Goal: Transaction & Acquisition: Purchase product/service

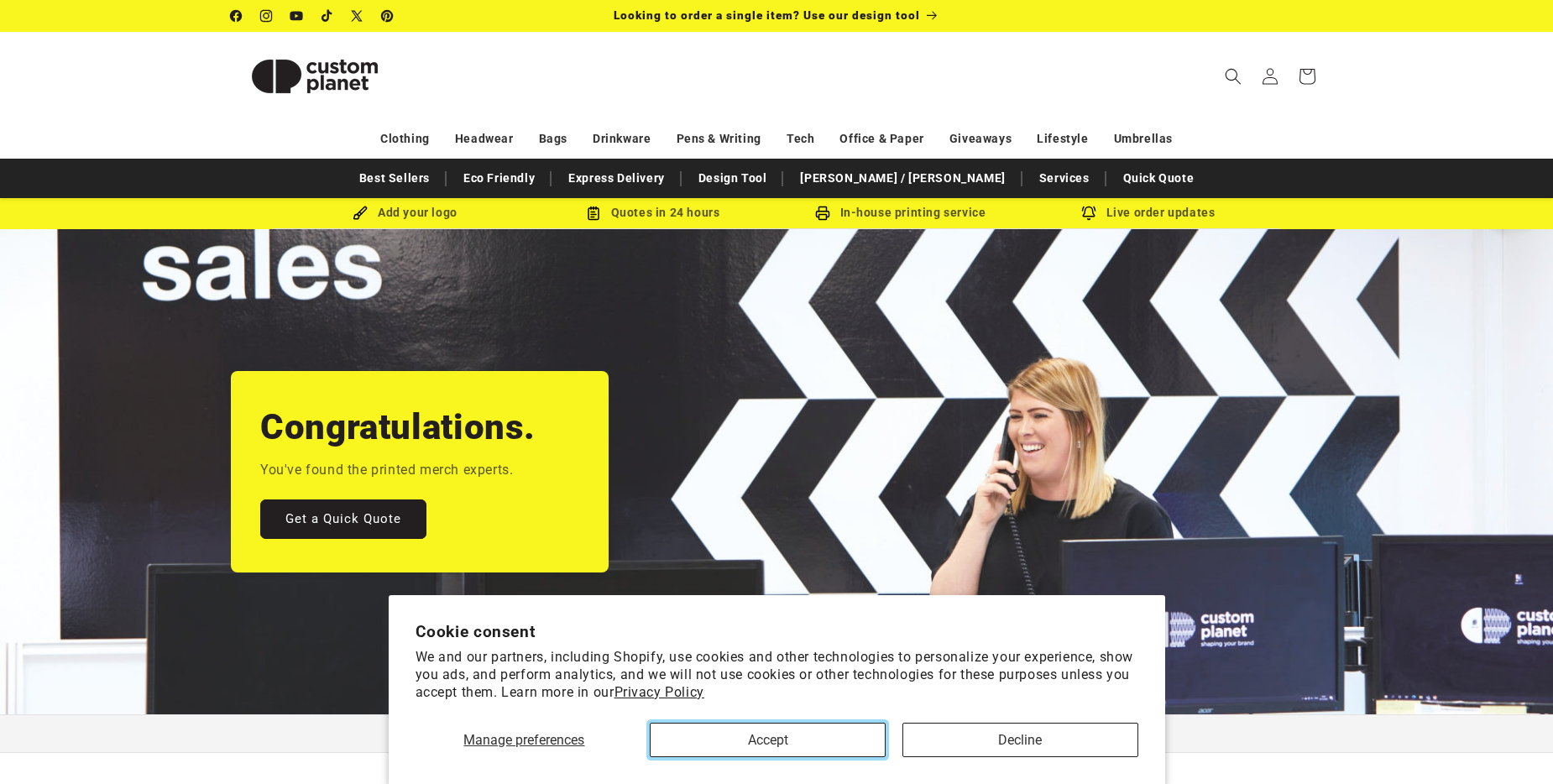
click at [742, 731] on button "Accept" at bounding box center [767, 740] width 236 height 34
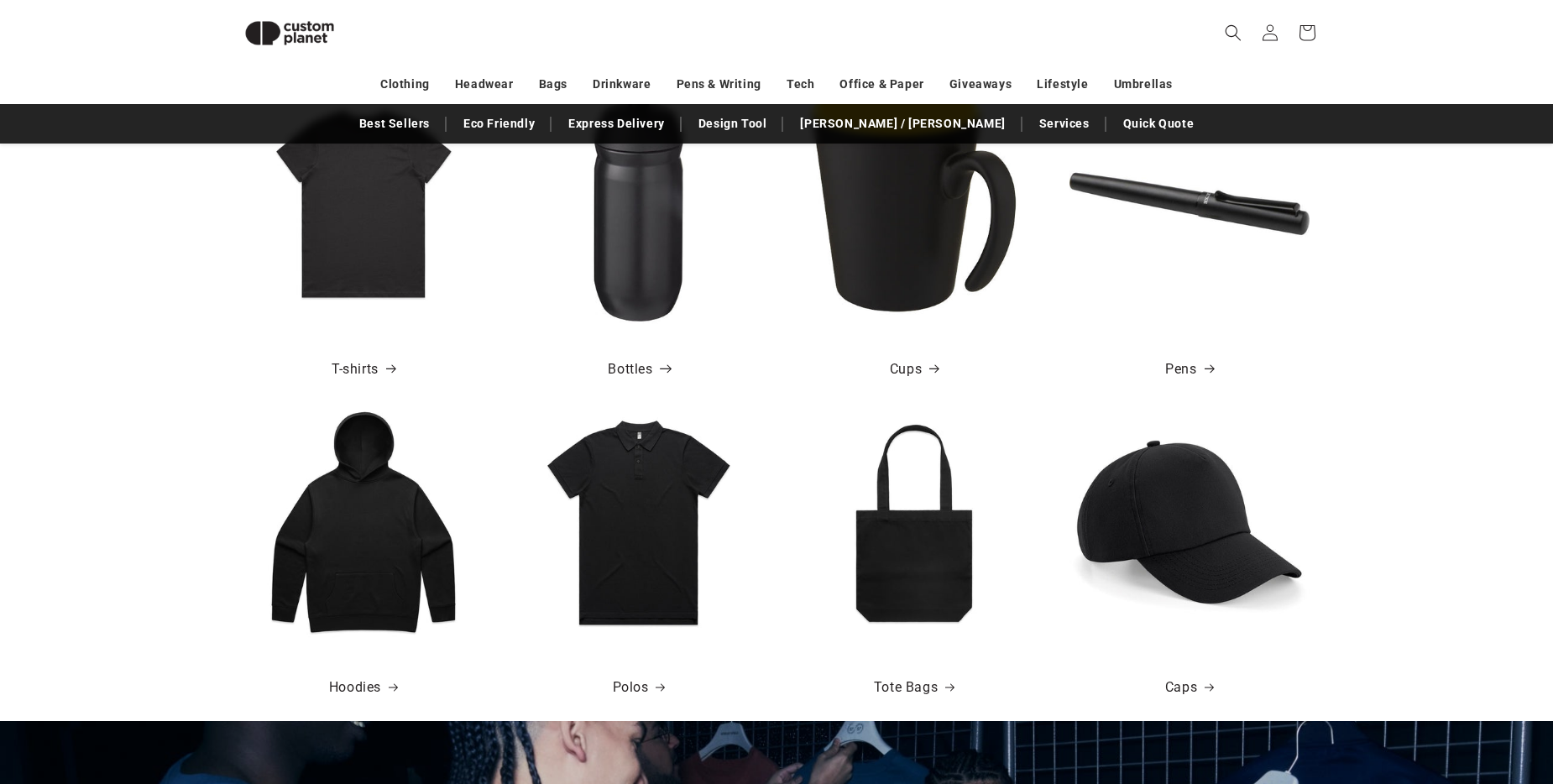
scroll to position [732, 0]
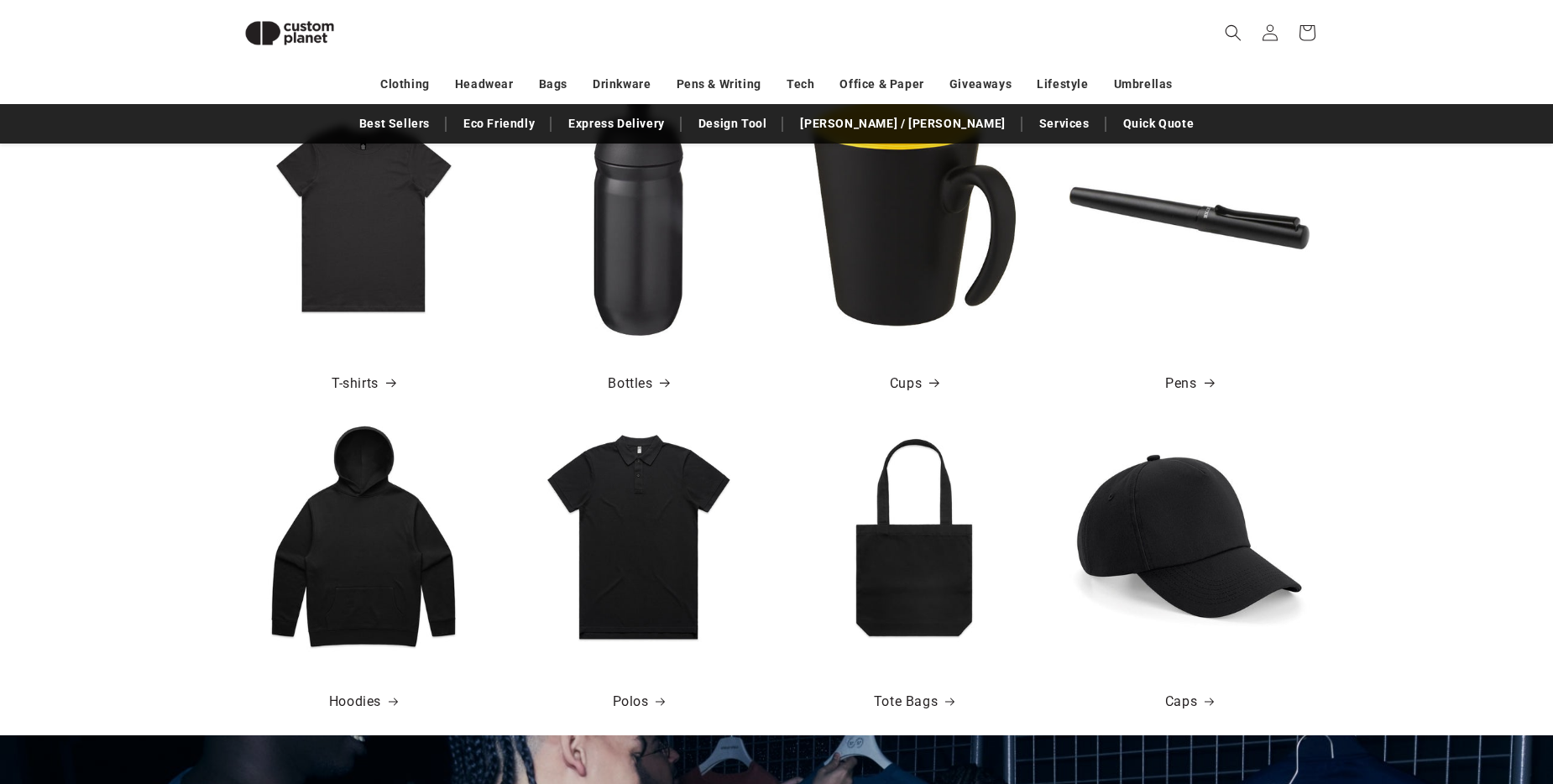
click at [628, 519] on img at bounding box center [638, 536] width 240 height 240
click at [642, 694] on link "Polos" at bounding box center [639, 701] width 53 height 24
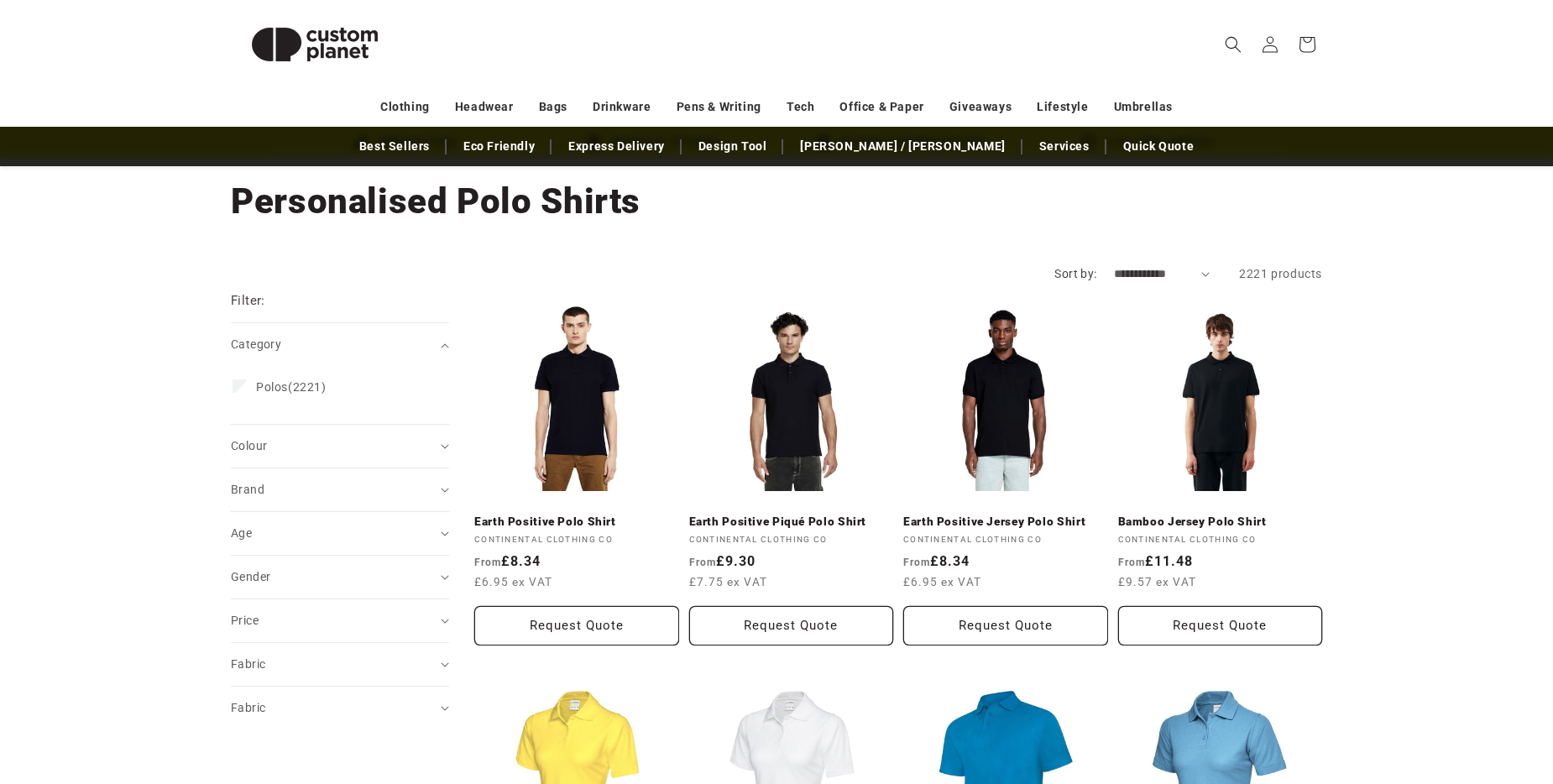
scroll to position [168, 0]
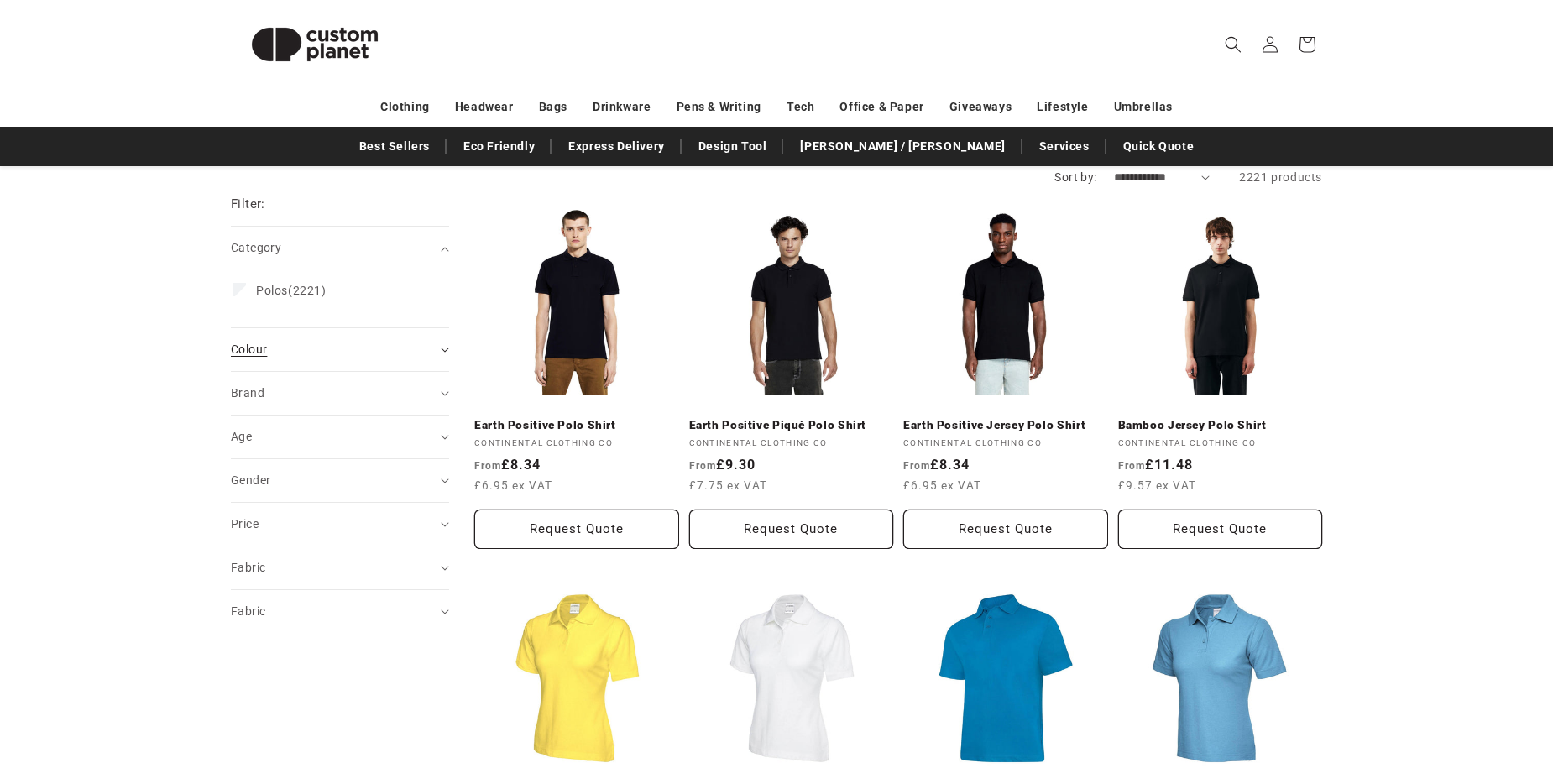
click at [441, 347] on summary "Colour (0)" at bounding box center [340, 350] width 218 height 43
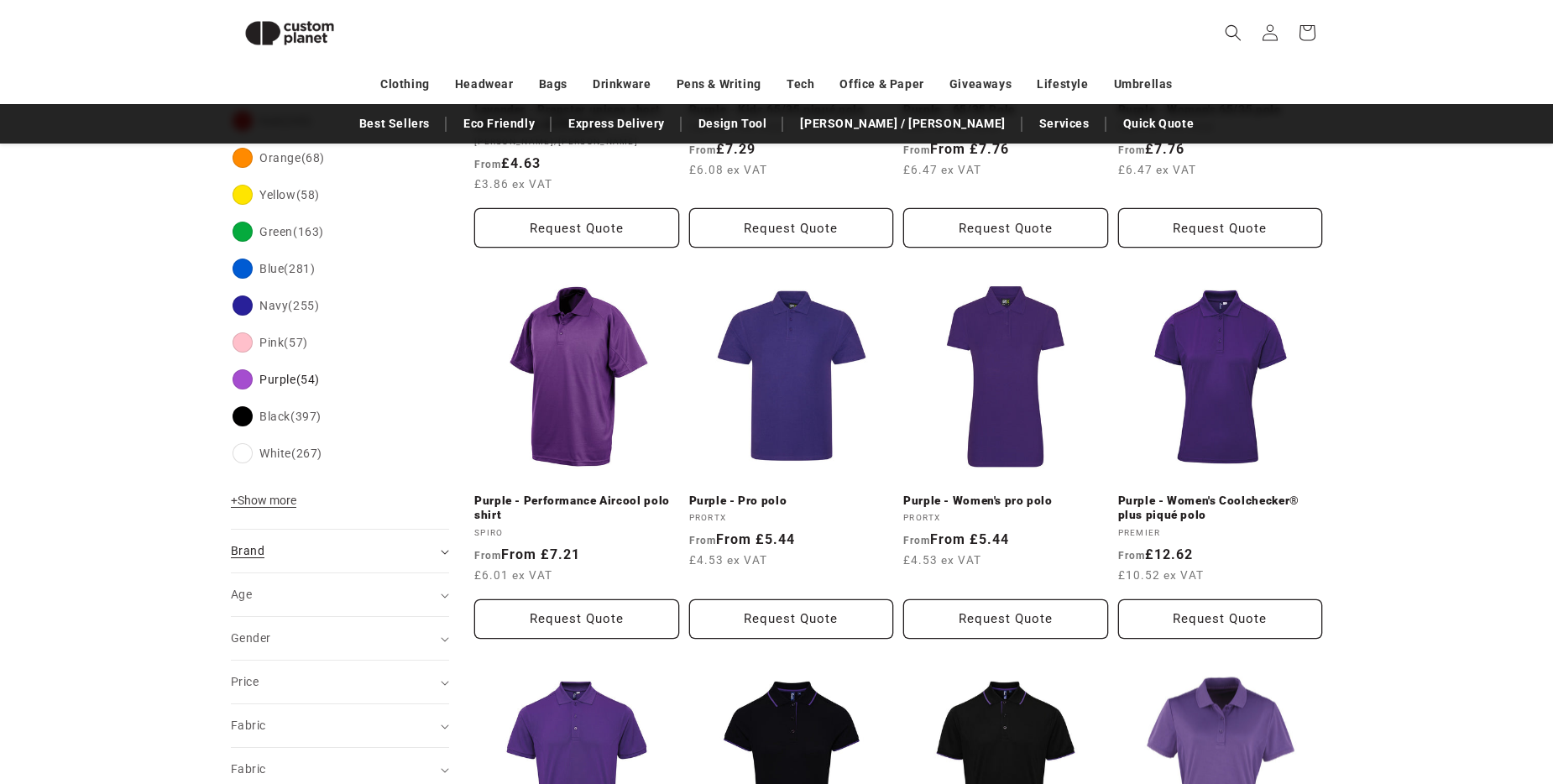
scroll to position [230, 0]
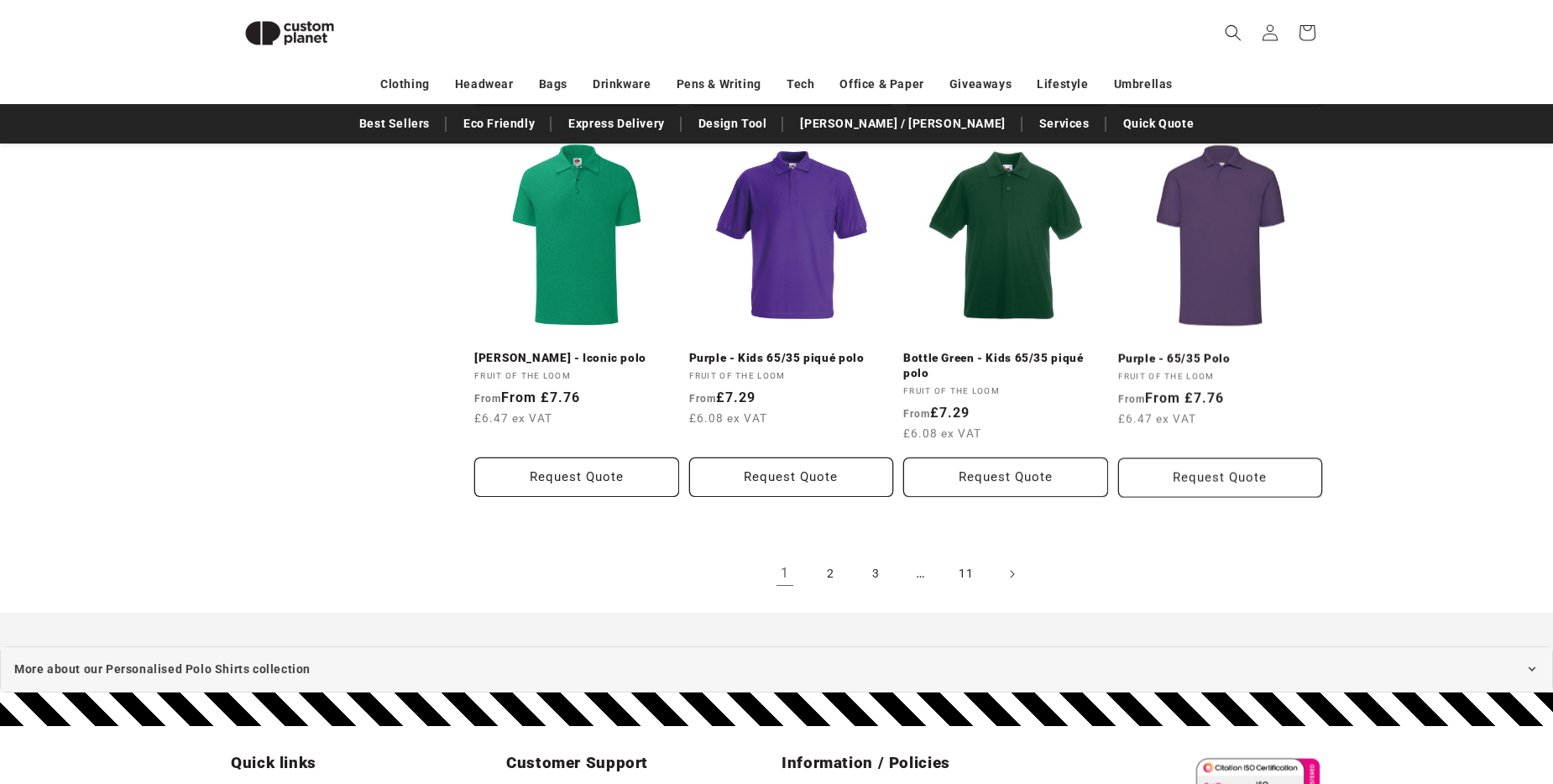
scroll to position [1824, 0]
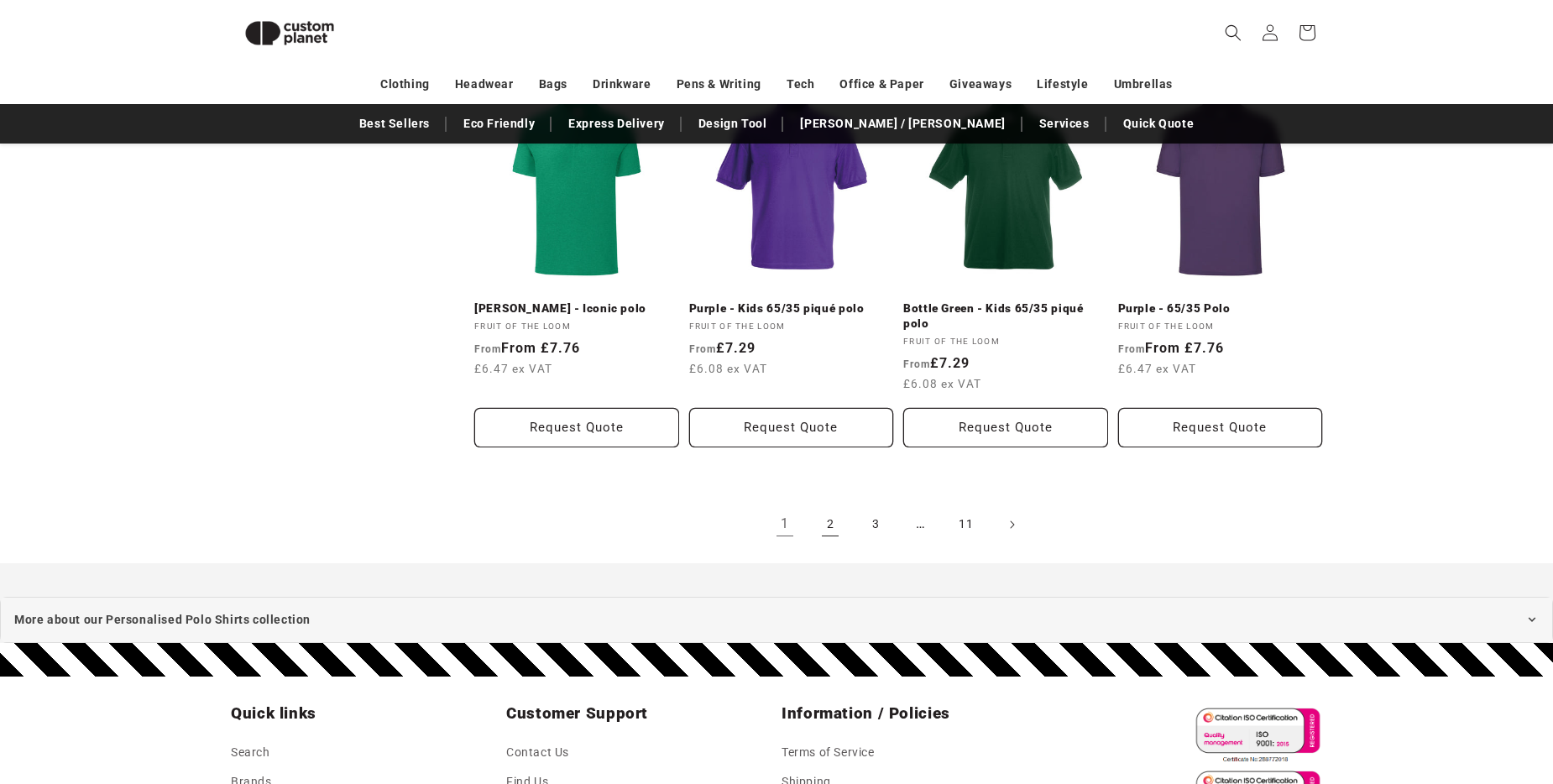
click at [827, 526] on link "2" at bounding box center [830, 524] width 37 height 37
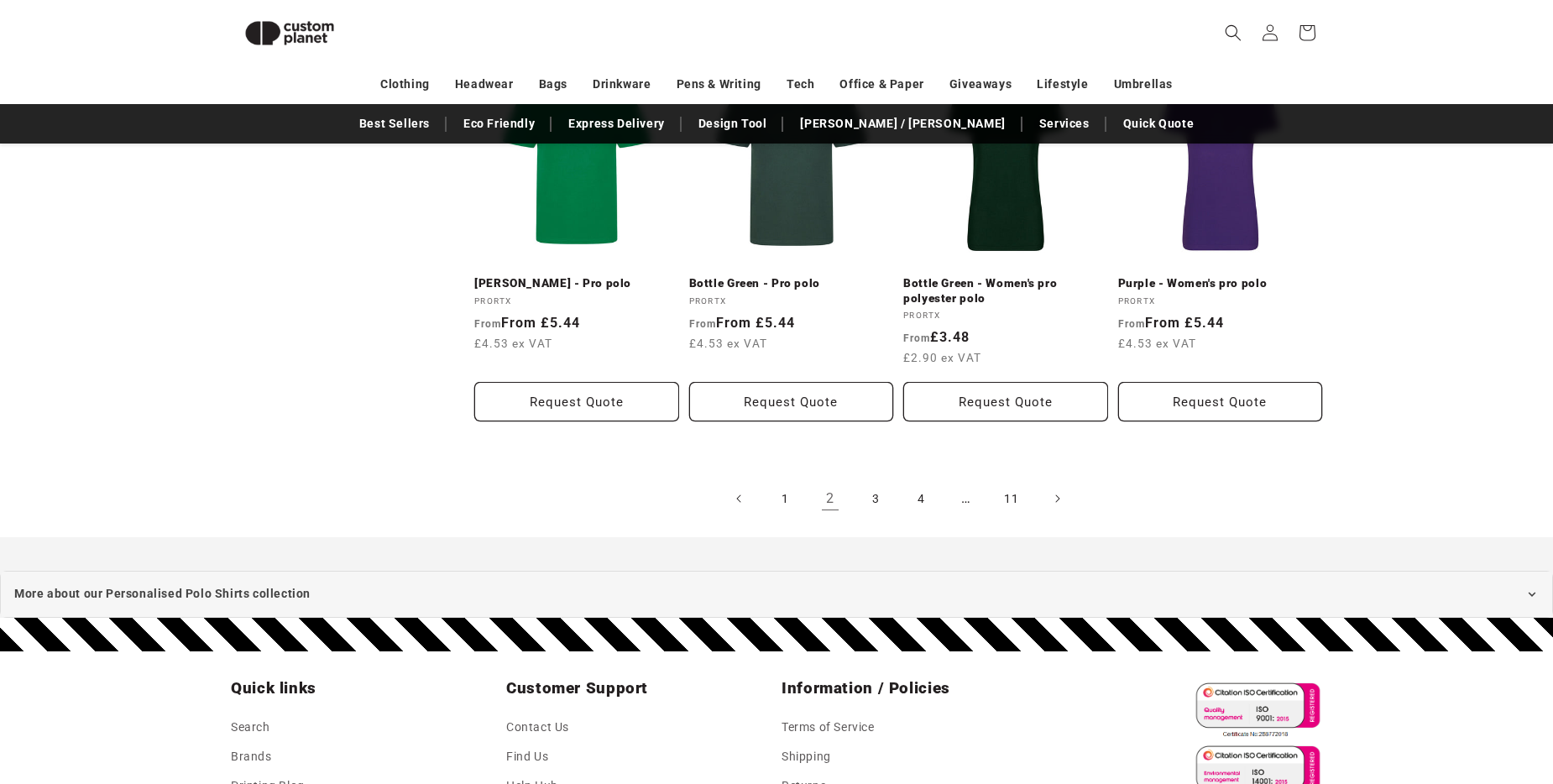
scroll to position [1823, 0]
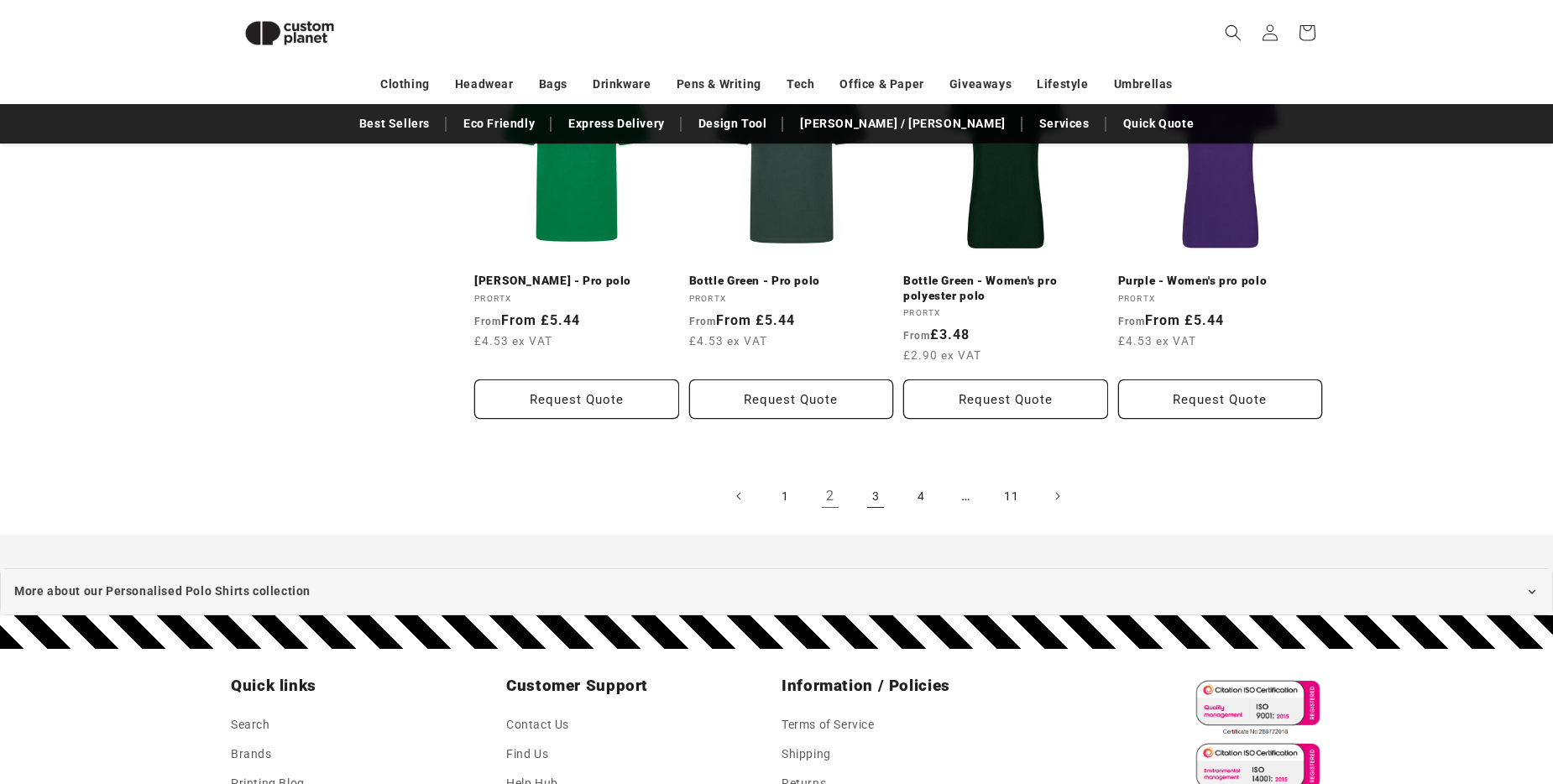
click at [870, 498] on link "3" at bounding box center [875, 496] width 37 height 37
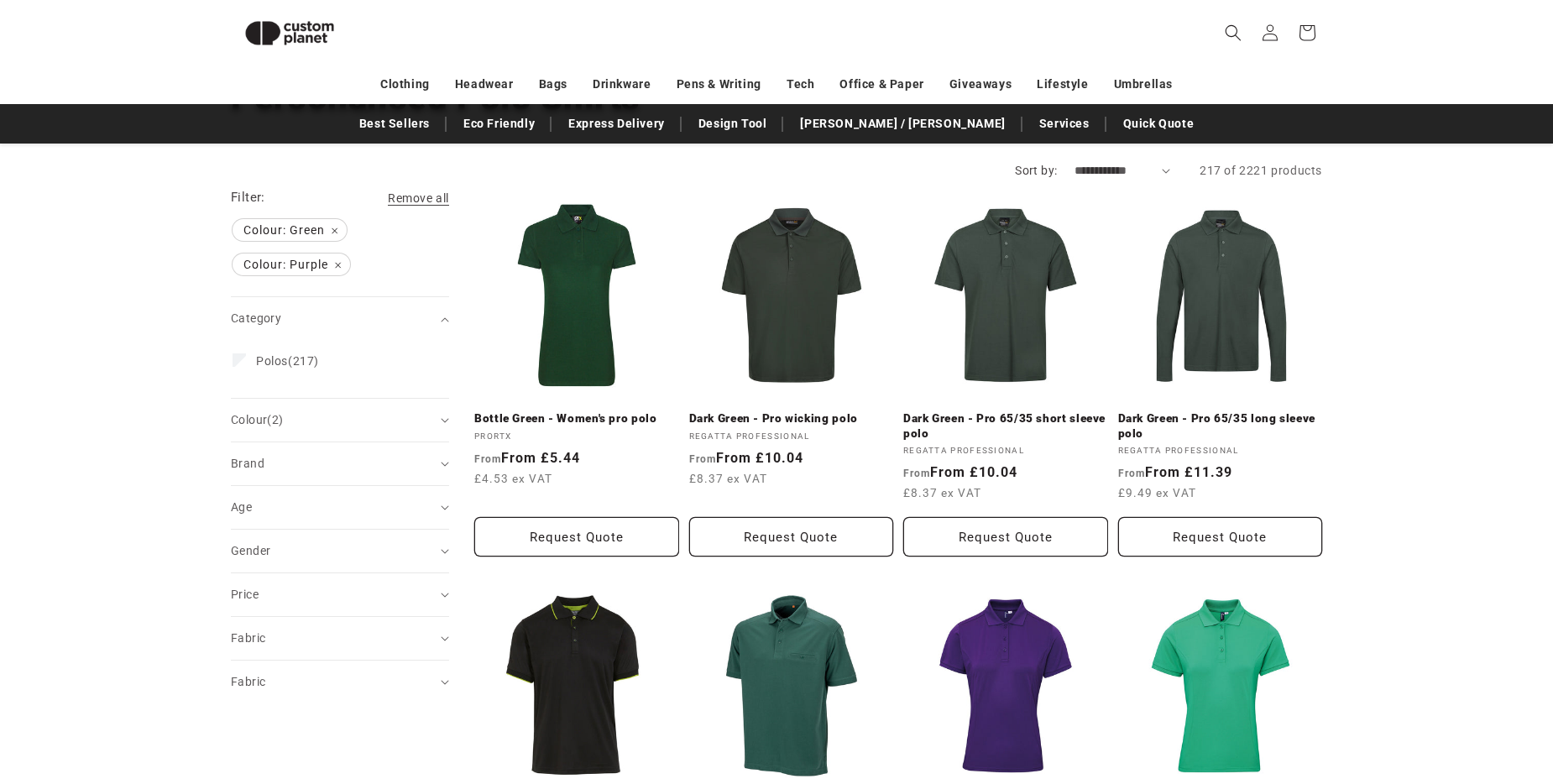
scroll to position [145, 0]
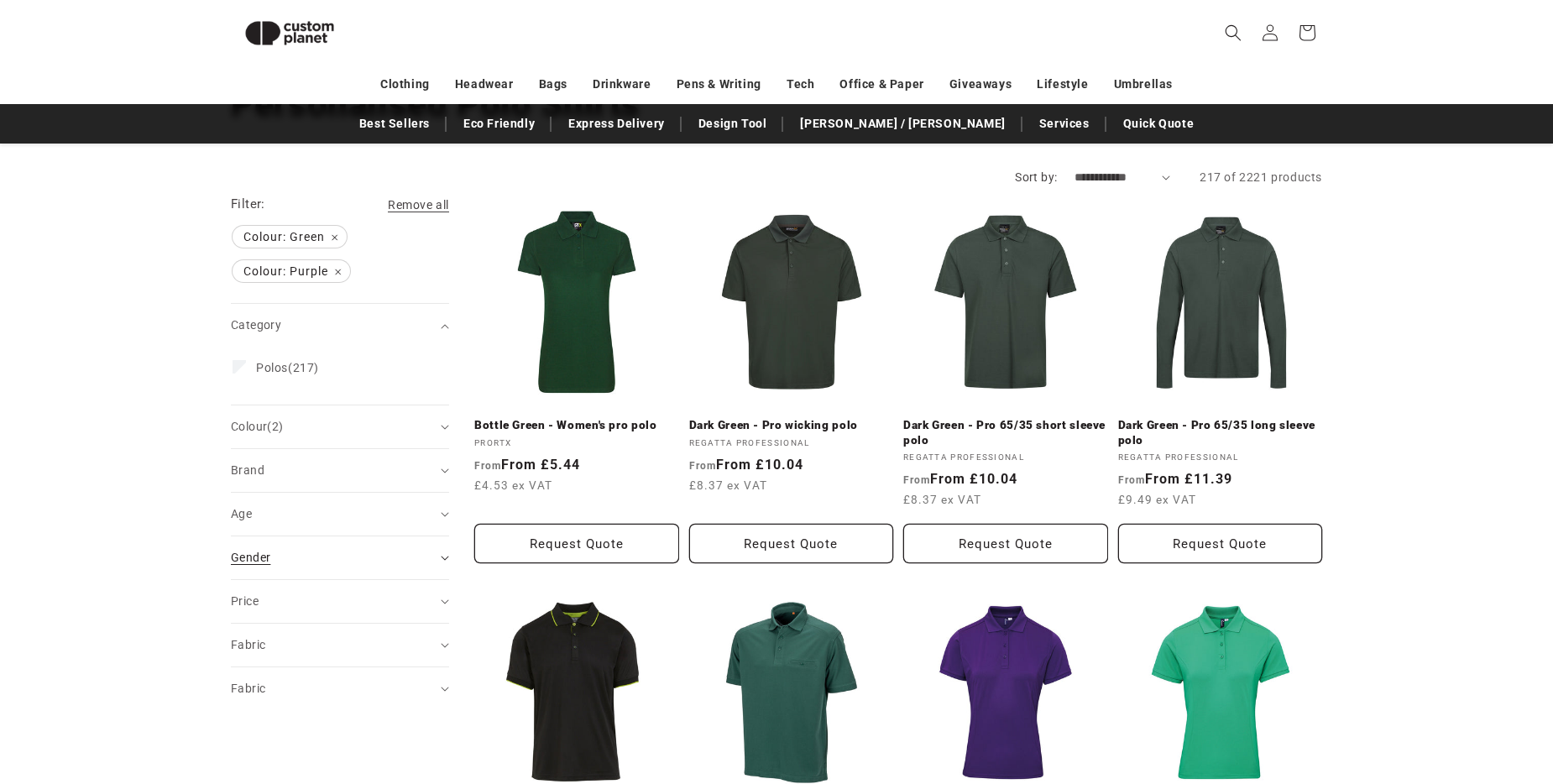
click at [426, 551] on div "Gender (0)" at bounding box center [333, 558] width 204 height 17
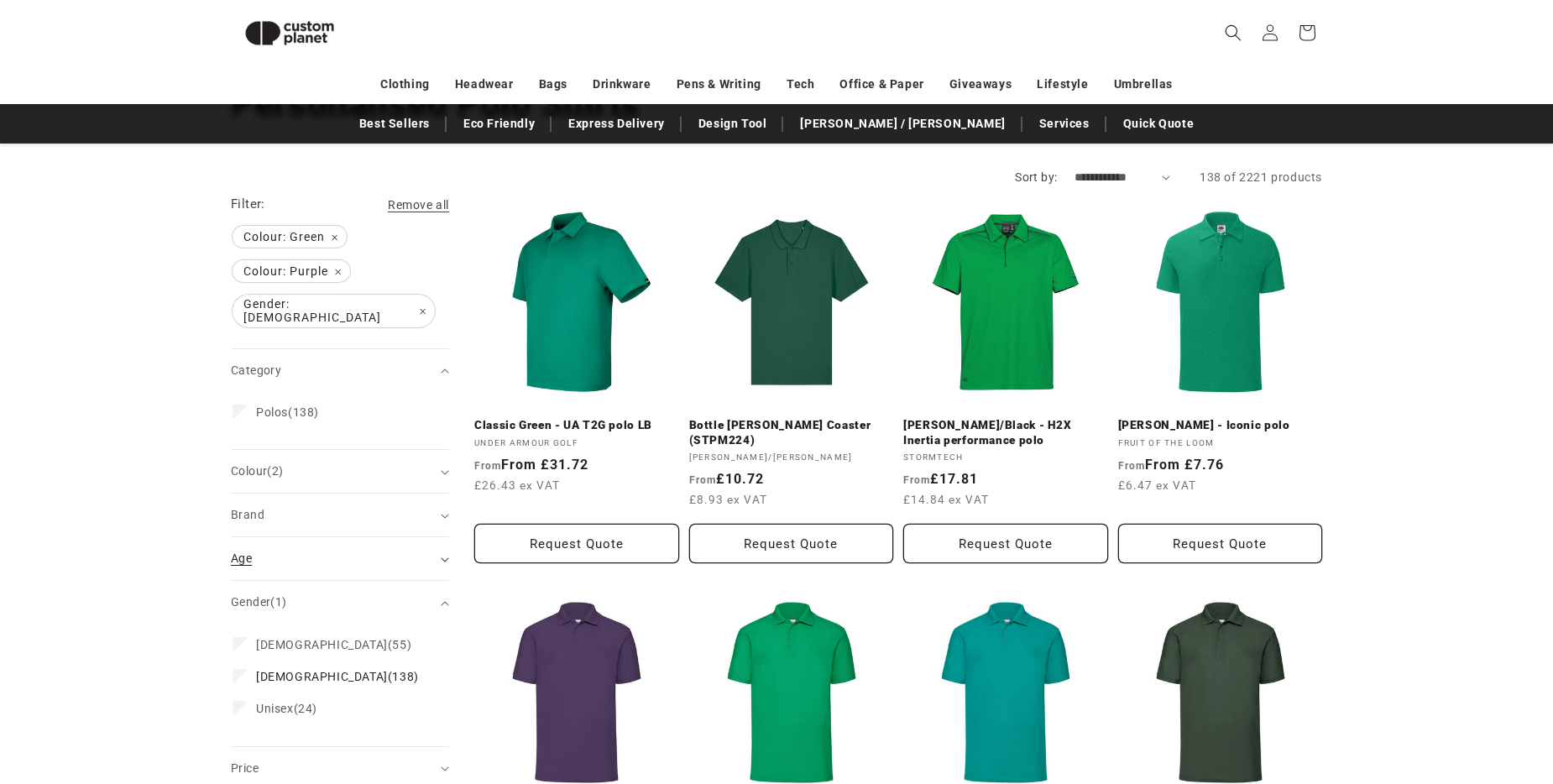
click at [443, 558] on icon "Age (0 selected)" at bounding box center [444, 560] width 9 height 5
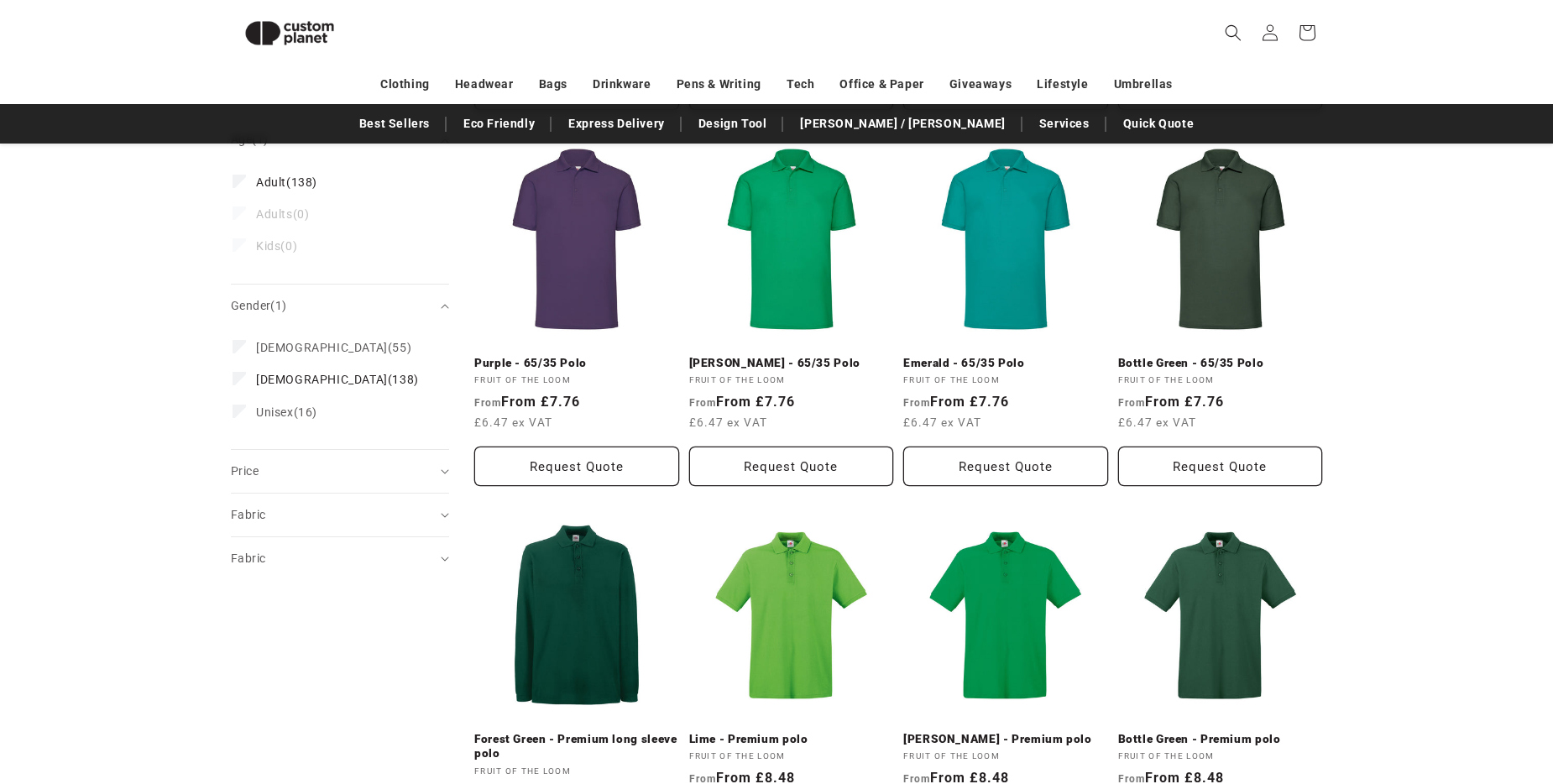
scroll to position [648, 0]
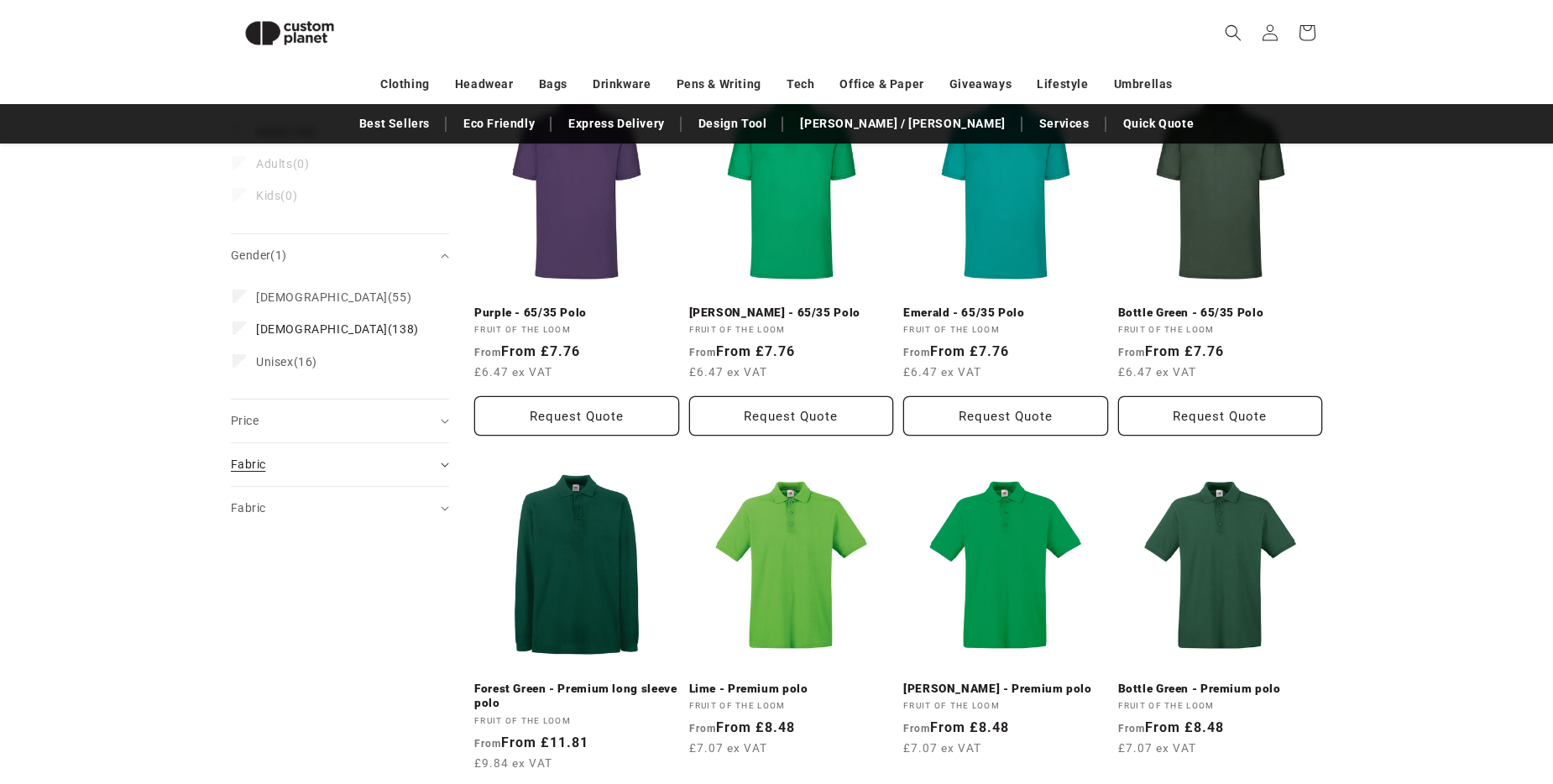
click at [431, 456] on div "Fabric (0)" at bounding box center [333, 464] width 204 height 17
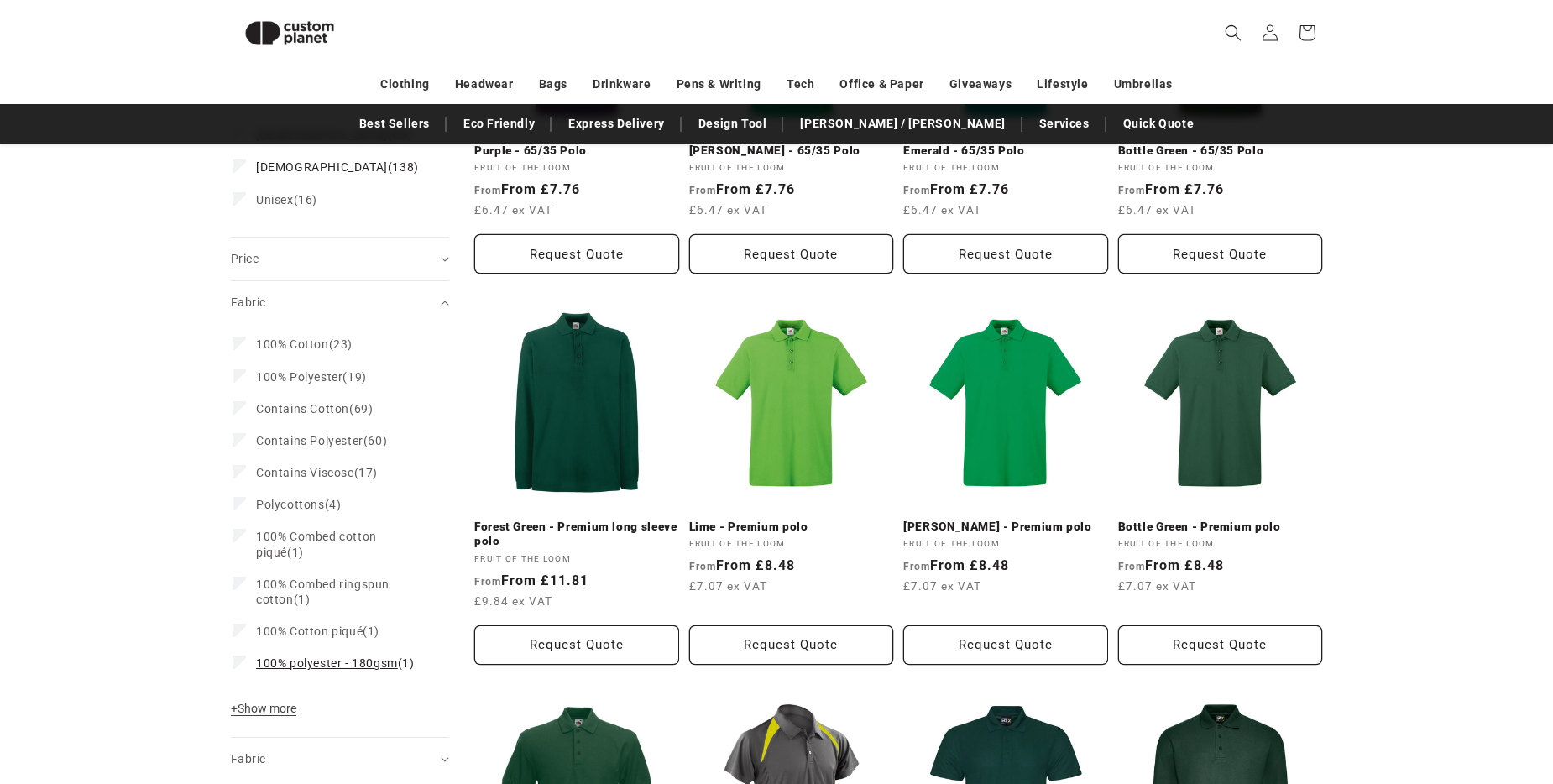
scroll to position [816, 0]
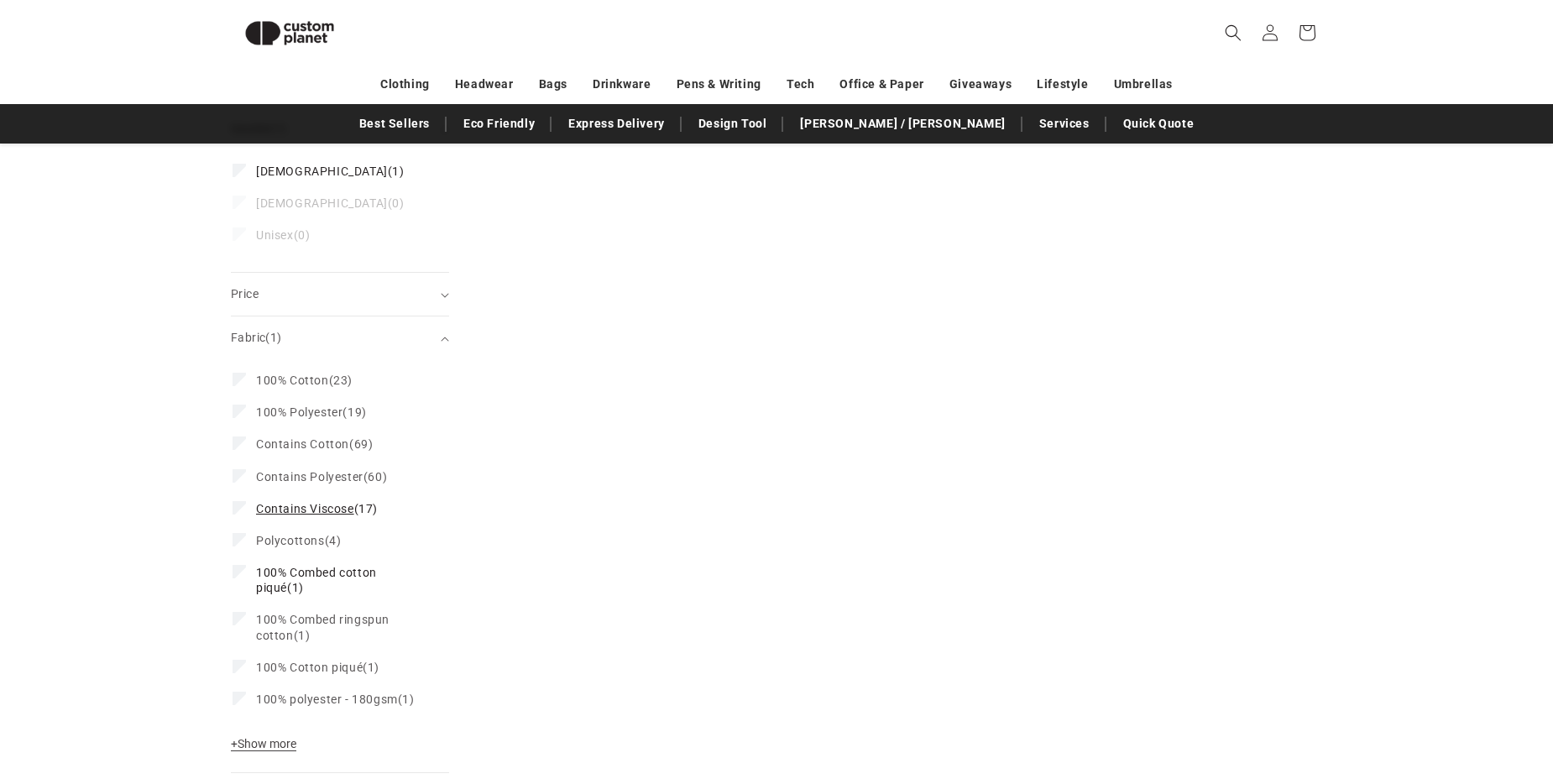
scroll to position [901, 0]
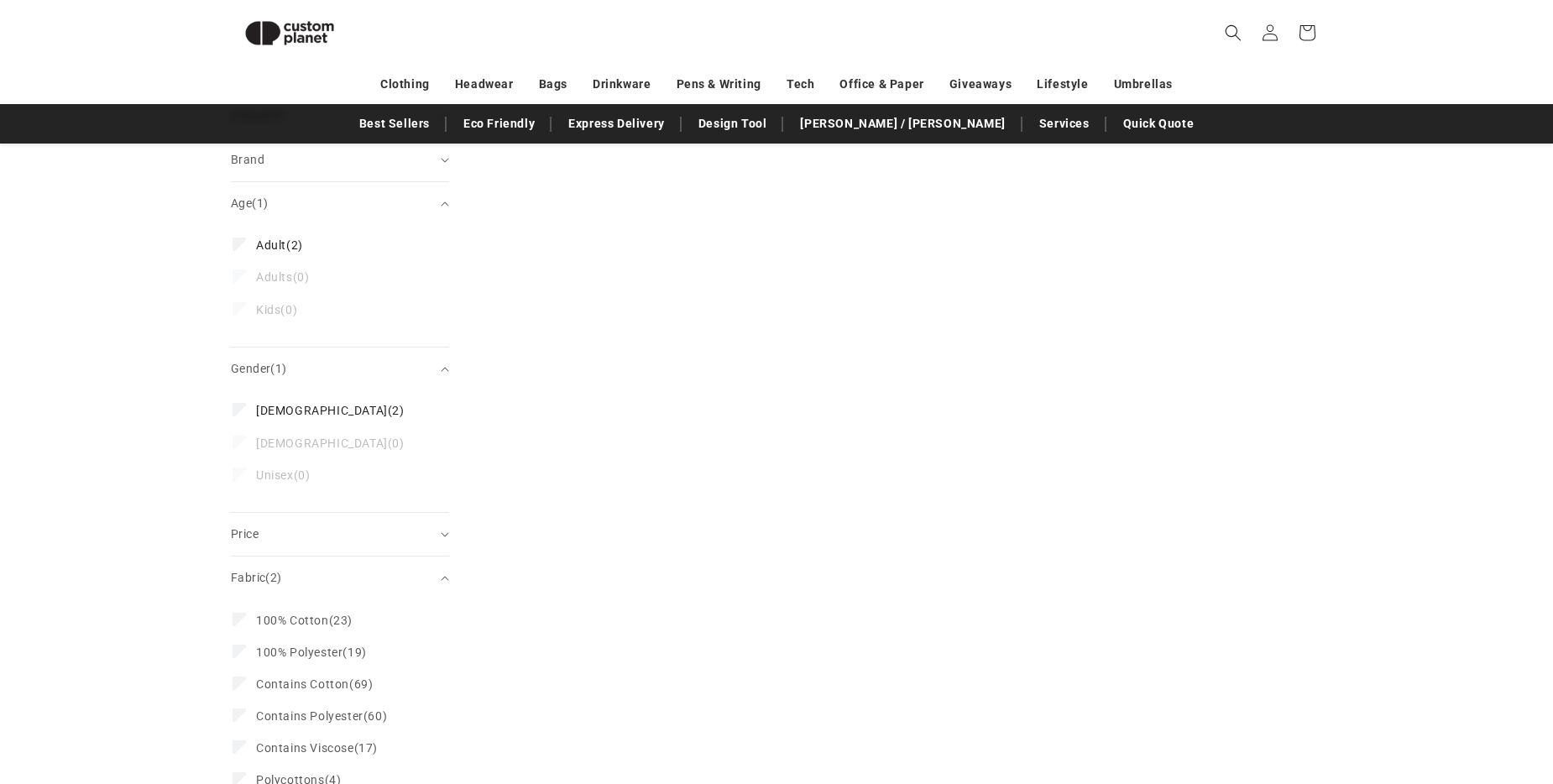
scroll to position [924, 0]
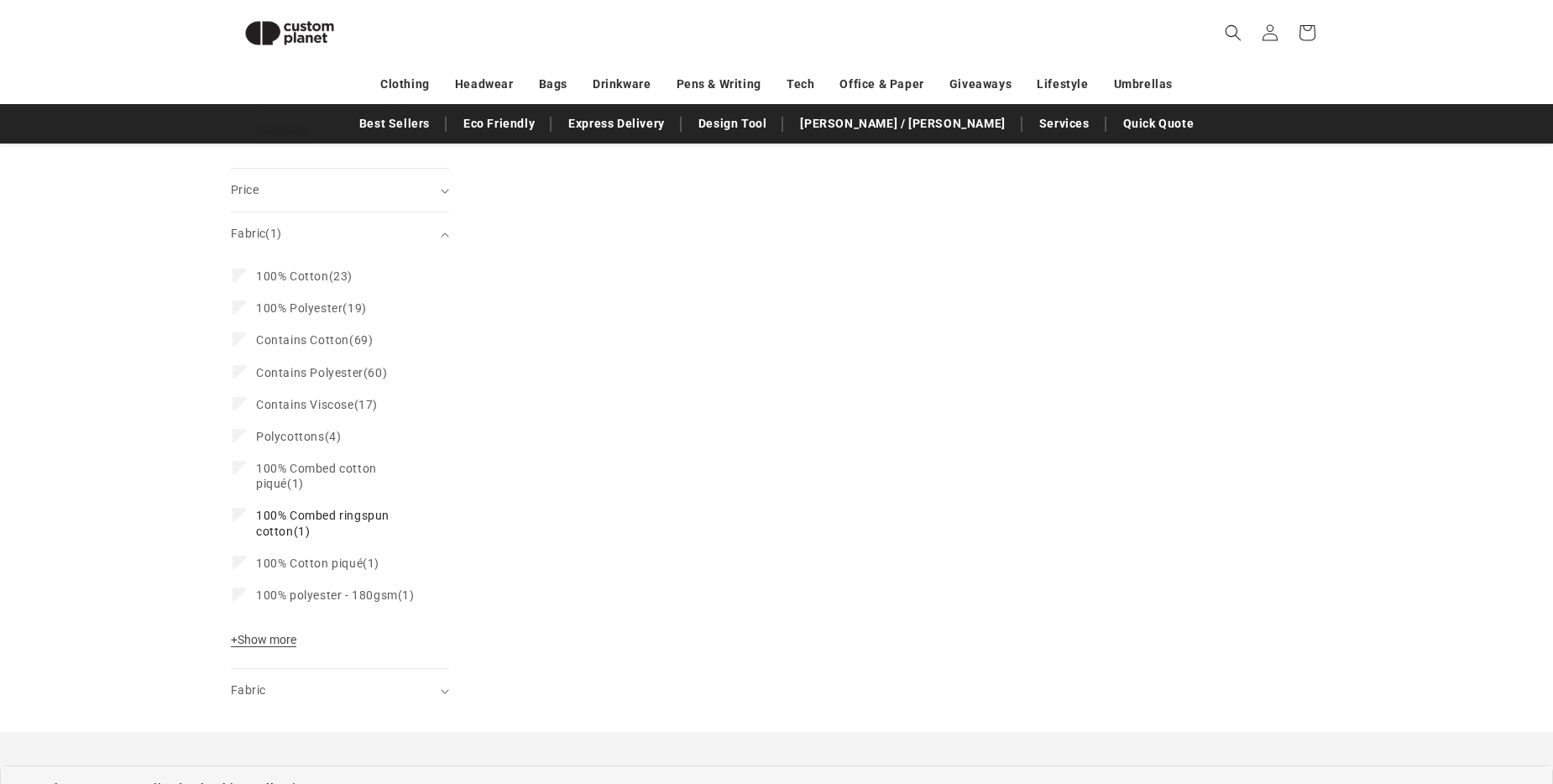
scroll to position [879, 0]
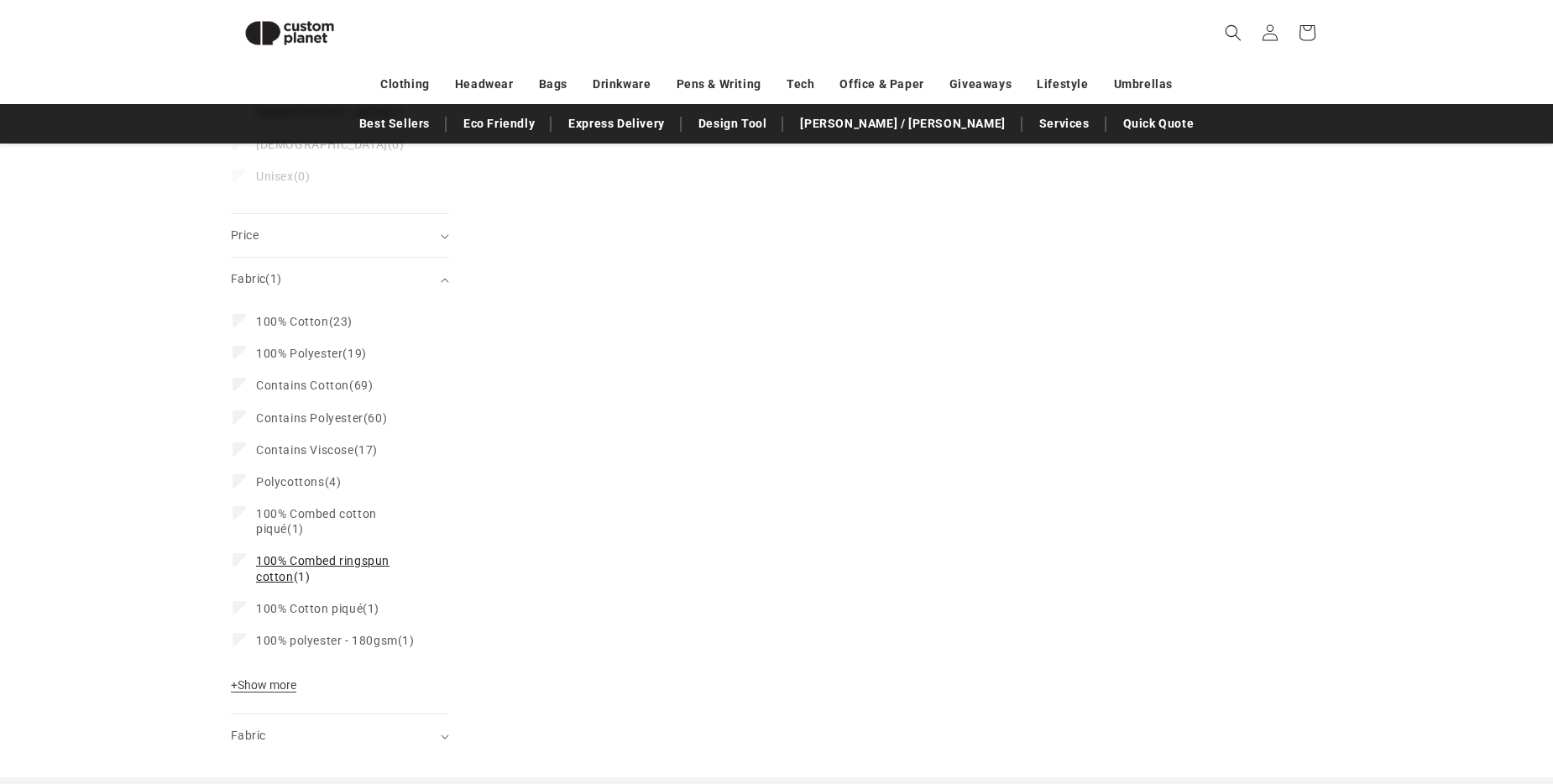
click at [239, 557] on icon at bounding box center [240, 560] width 10 height 6
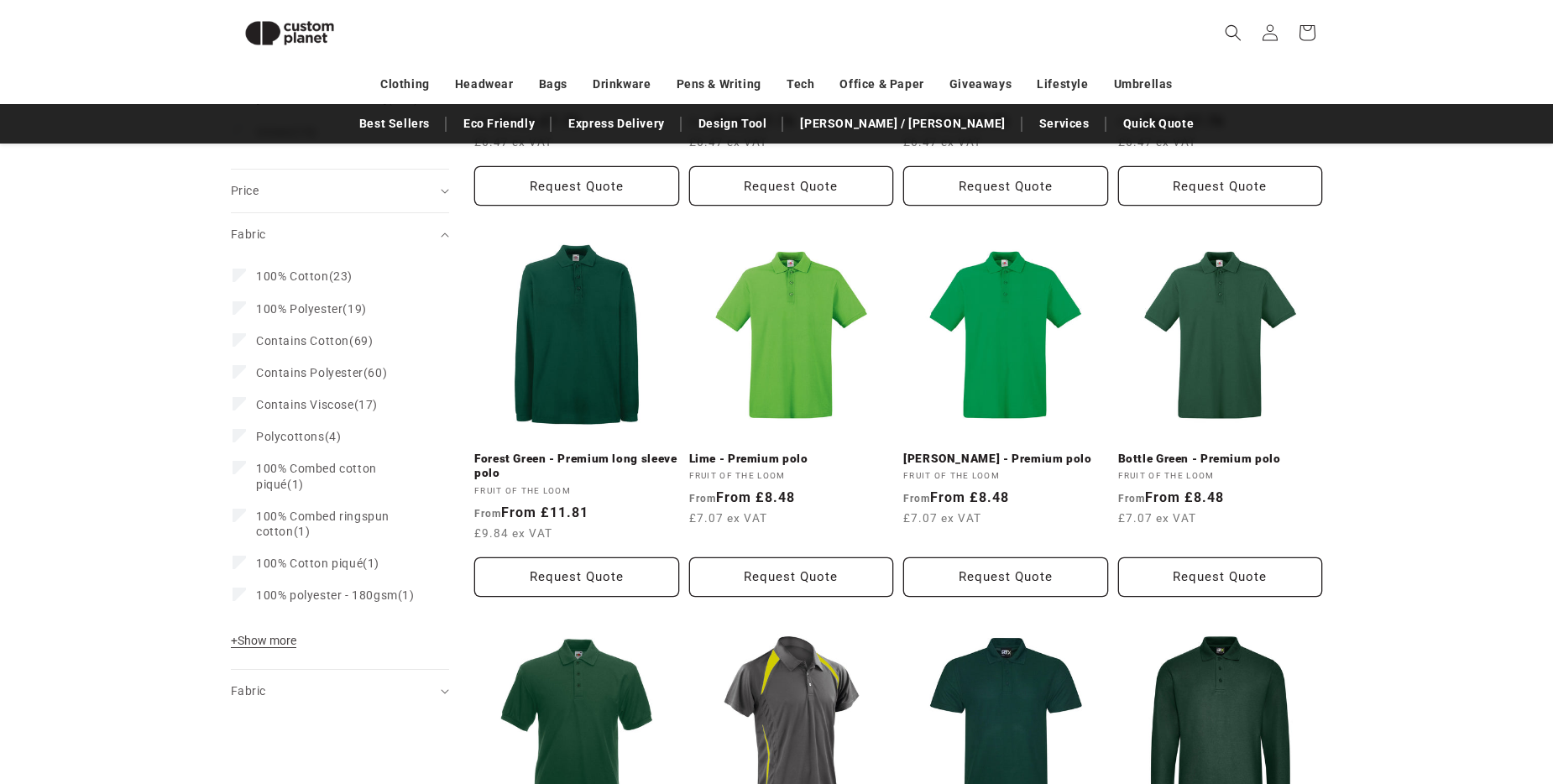
scroll to position [835, 0]
